Goal: Transaction & Acquisition: Purchase product/service

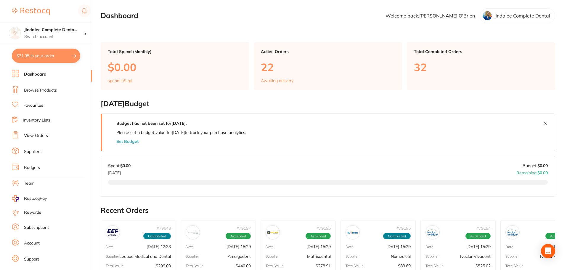
click at [39, 90] on link "Browse Products" at bounding box center [40, 90] width 33 height 6
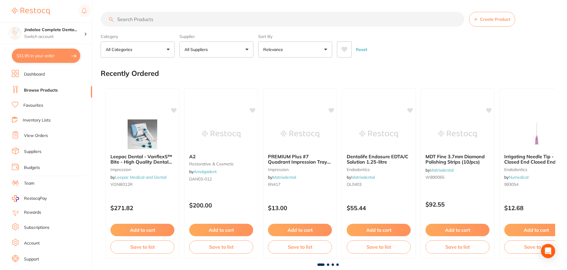
click at [159, 18] on input "search" at bounding box center [283, 19] width 364 height 15
paste input "clinipro seal"
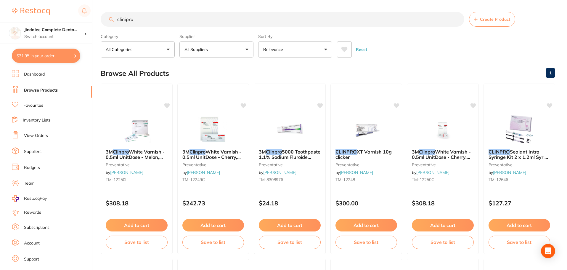
type input "clinipro"
drag, startPoint x: 63, startPoint y: 19, endPoint x: 32, endPoint y: 18, distance: 30.2
click at [40, 18] on div "$31.95 Jindalee Complete Denta... Switch account Jindalee Complete Dental $31.9…" at bounding box center [283, 135] width 567 height 270
paste input "flairess Gel strawberry"
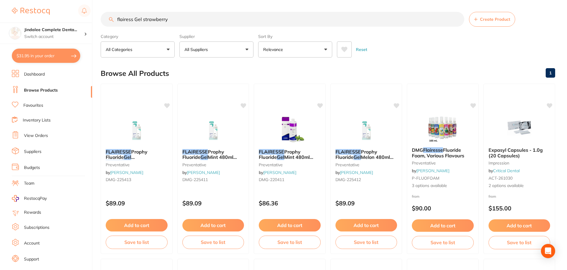
type input "flairess Gel strawberry"
